Goal: Navigation & Orientation: Find specific page/section

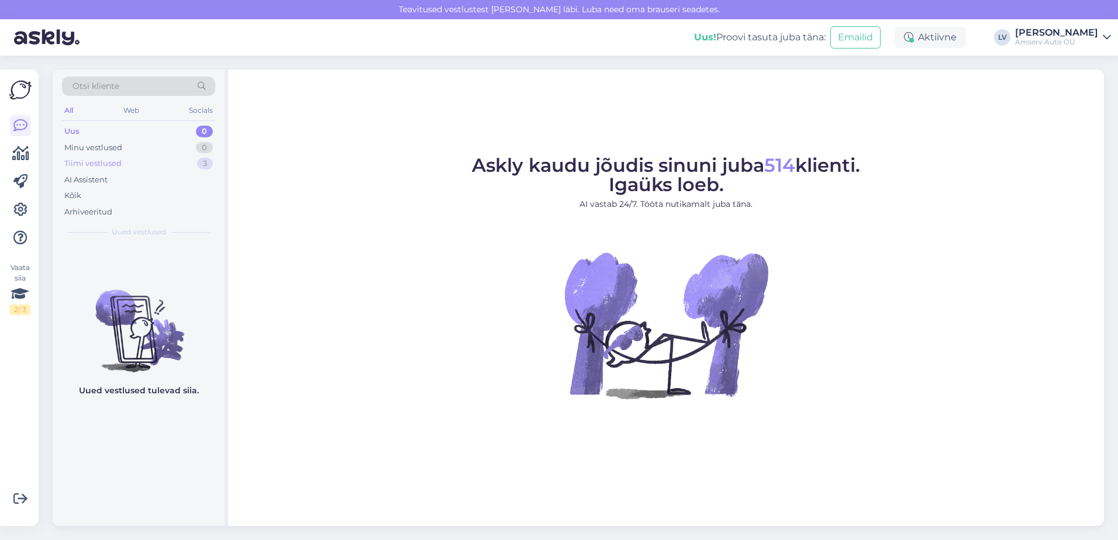
click at [149, 166] on div "Tiimi vestlused 3" at bounding box center [138, 164] width 153 height 16
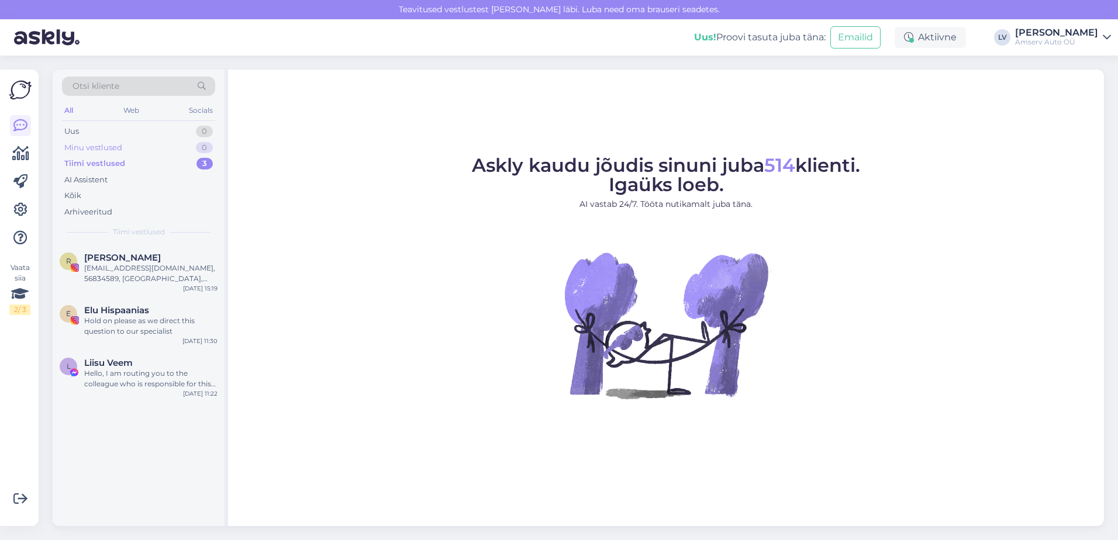
click at [149, 149] on div "Minu vestlused 0" at bounding box center [138, 148] width 153 height 16
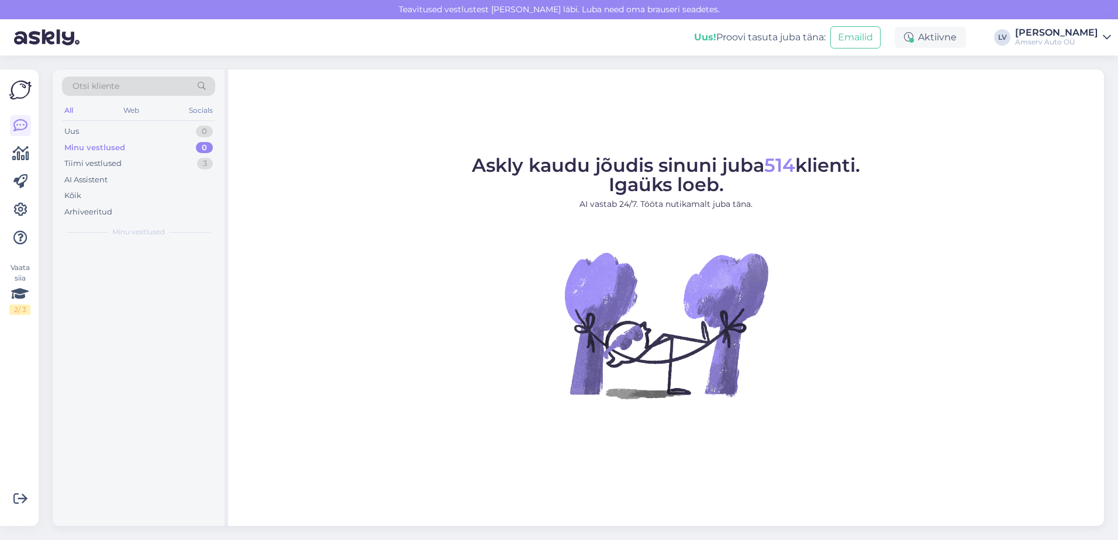
click at [149, 149] on div "Minu vestlused 0" at bounding box center [138, 148] width 153 height 16
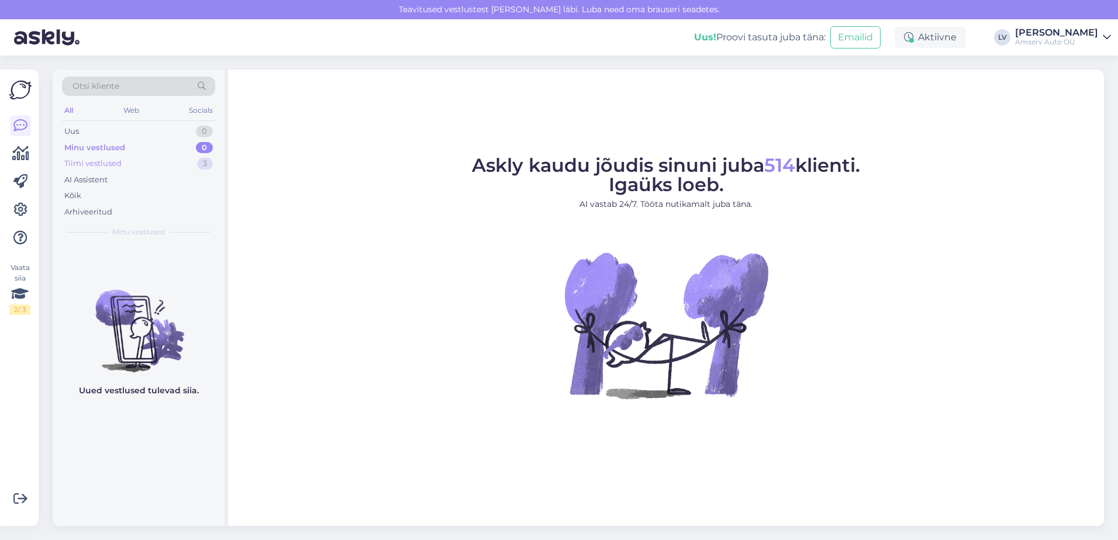
click at [143, 162] on div "Tiimi vestlused 3" at bounding box center [138, 164] width 153 height 16
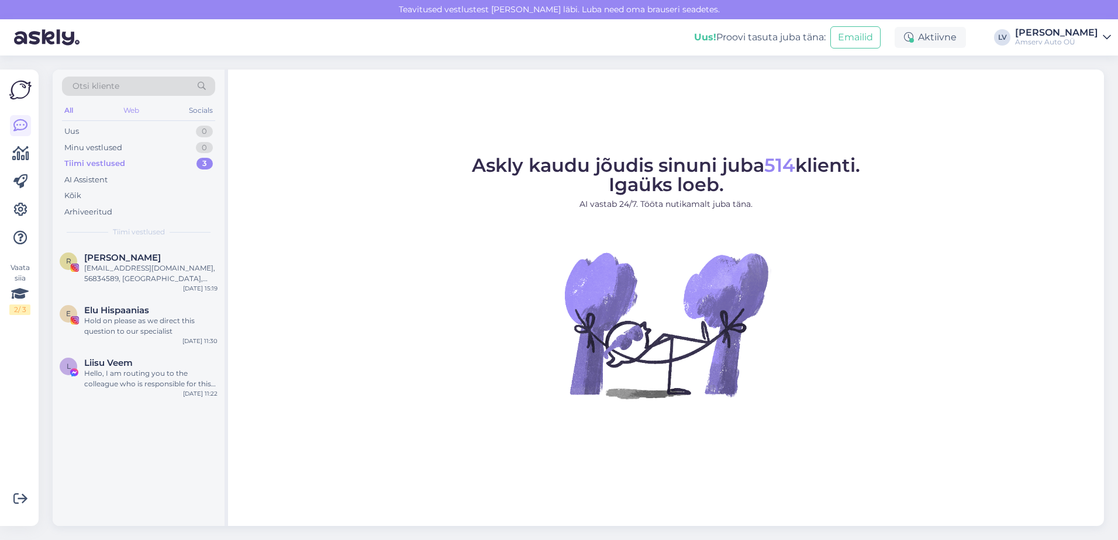
click at [135, 111] on div "Web" at bounding box center [131, 110] width 20 height 15
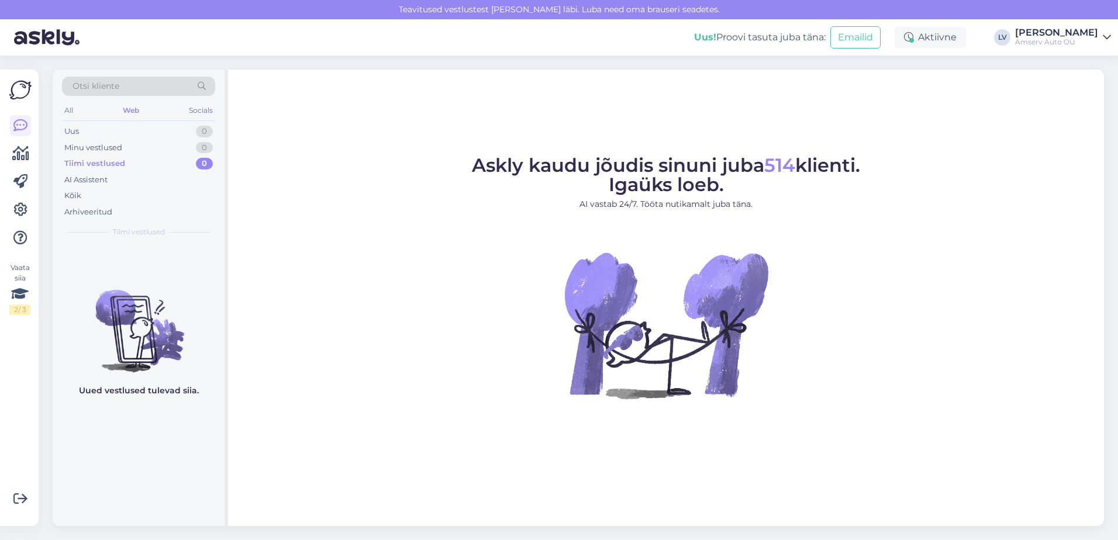
click at [303, 371] on figure "Askly kaudu jõudis sinuni juba 514 klienti. Igaüks loeb. AI vastab 24/7. Tööta …" at bounding box center [666, 293] width 855 height 274
click at [311, 263] on figure "Askly kaudu jõudis sinuni juba 514 klienti. Igaüks loeb. AI vastab 24/7. Tööta …" at bounding box center [666, 293] width 855 height 274
